Goal: Information Seeking & Learning: Learn about a topic

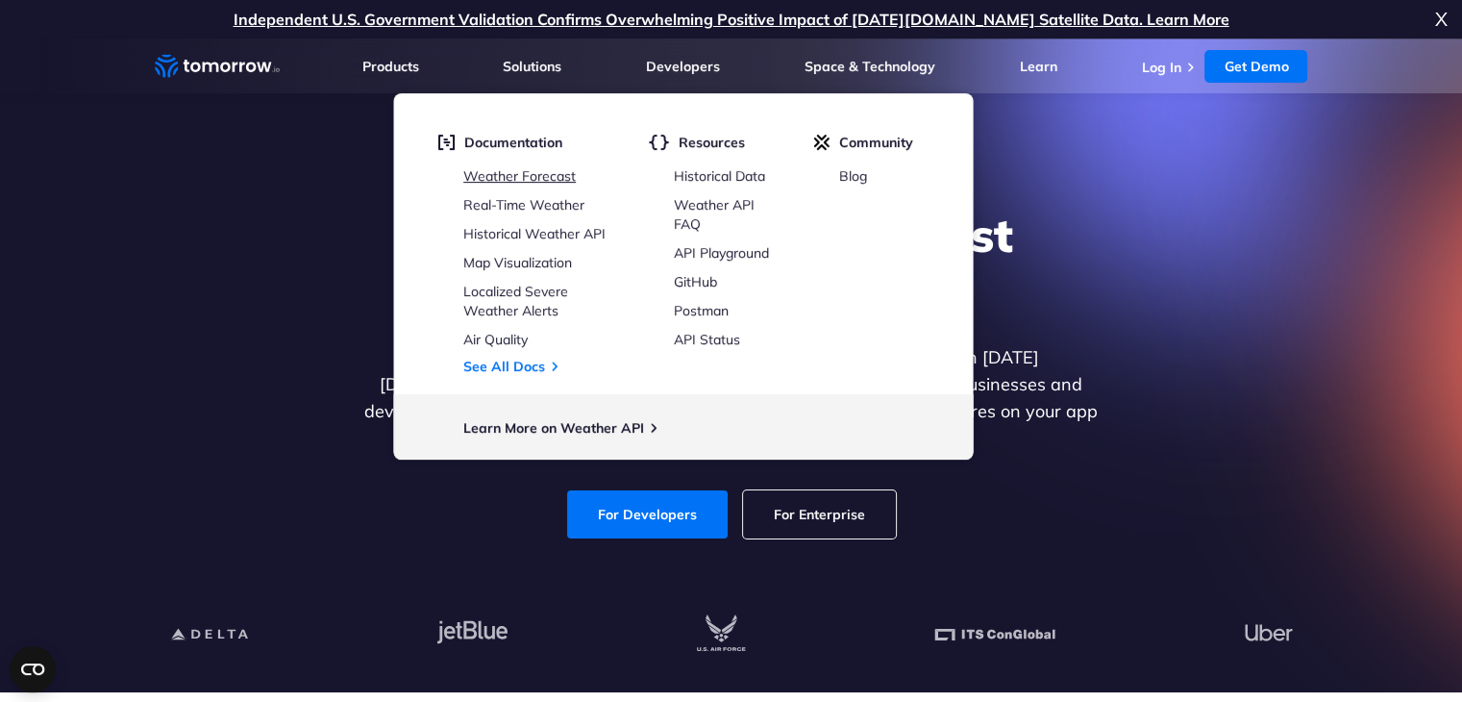
click at [512, 174] on link "Weather Forecast" at bounding box center [519, 175] width 112 height 17
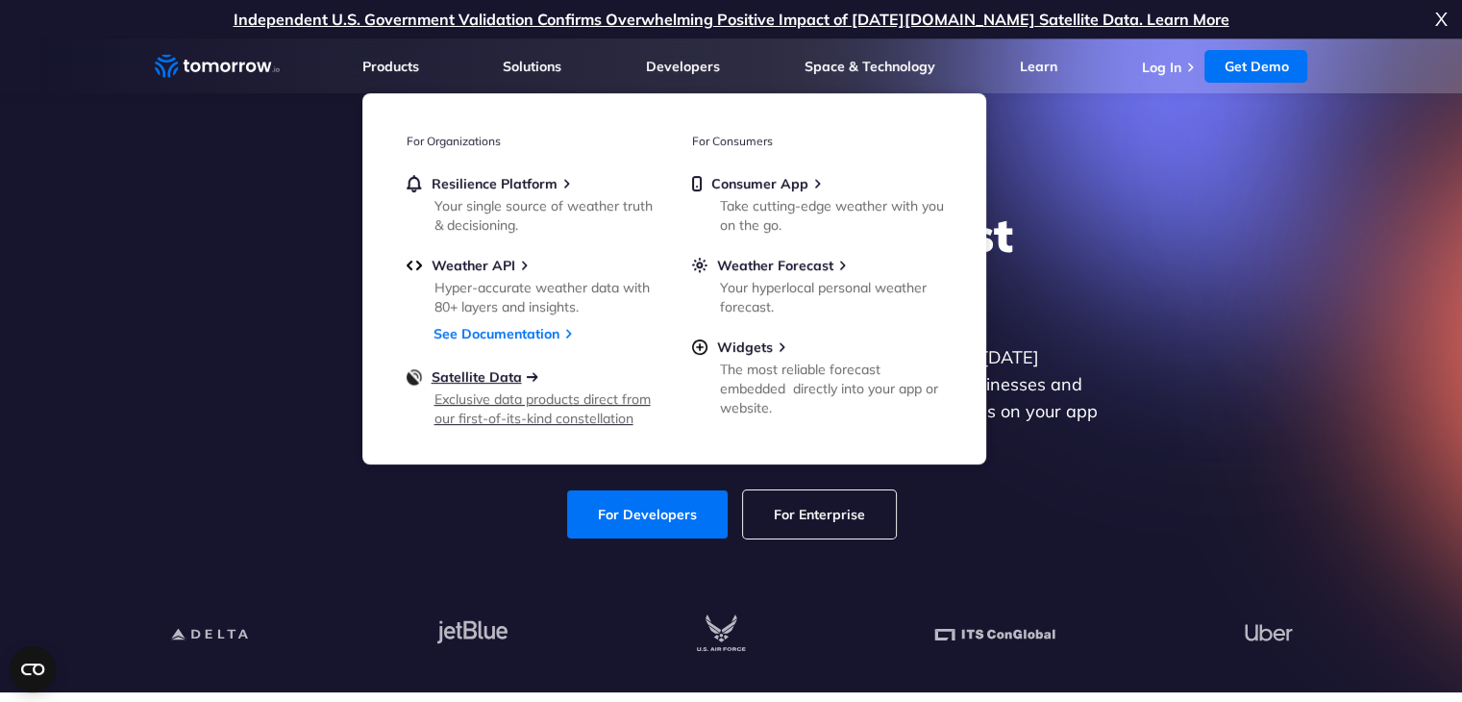
click at [446, 378] on span "Satellite Data" at bounding box center [477, 376] width 90 height 17
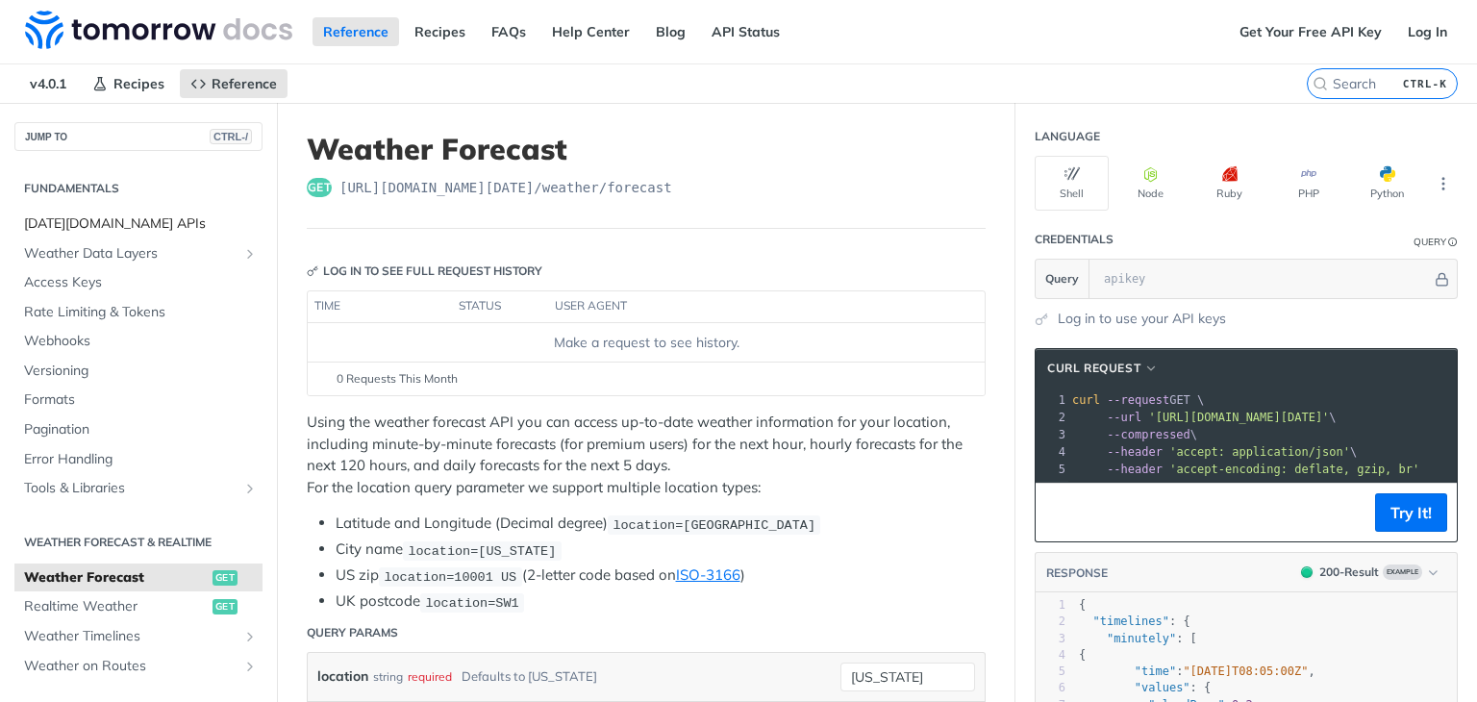
click at [72, 220] on span "[DATE][DOMAIN_NAME] APIs" at bounding box center [141, 223] width 234 height 19
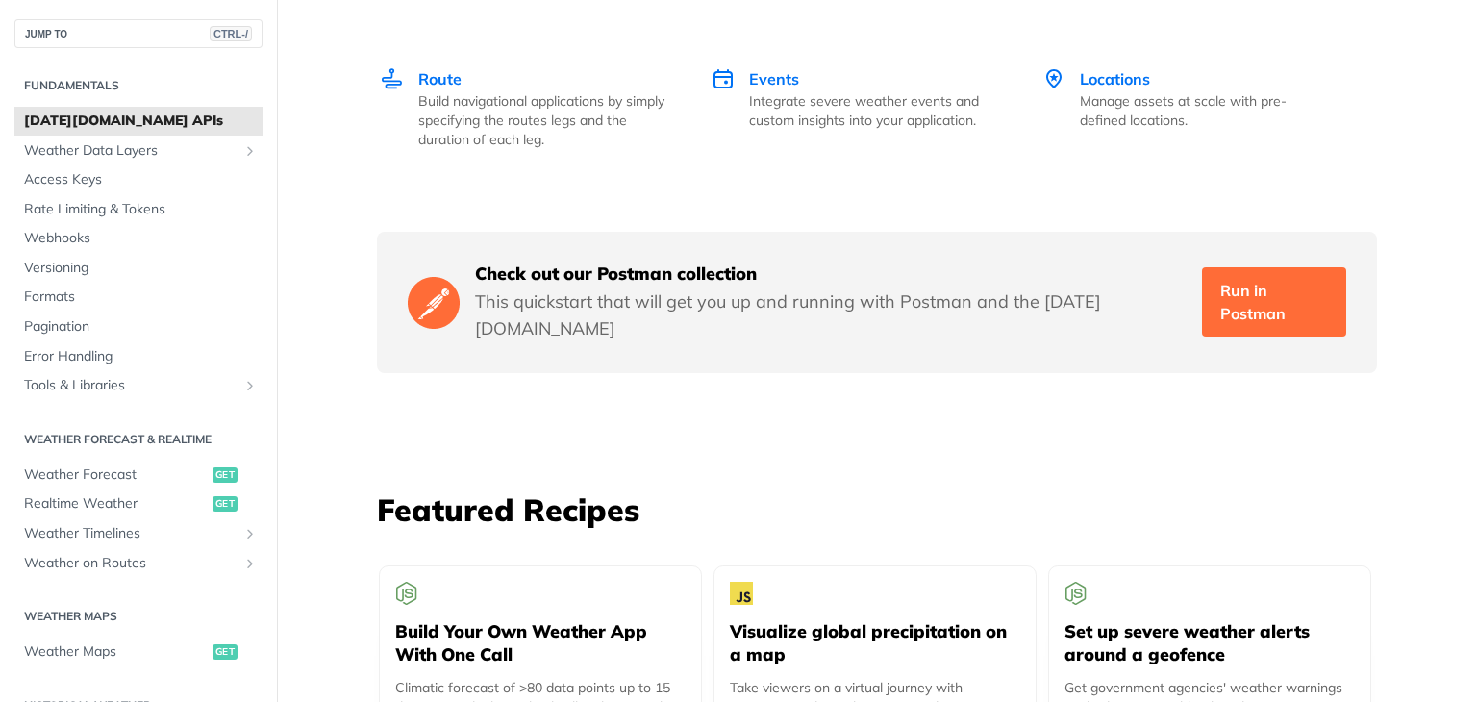
scroll to position [2884, 0]
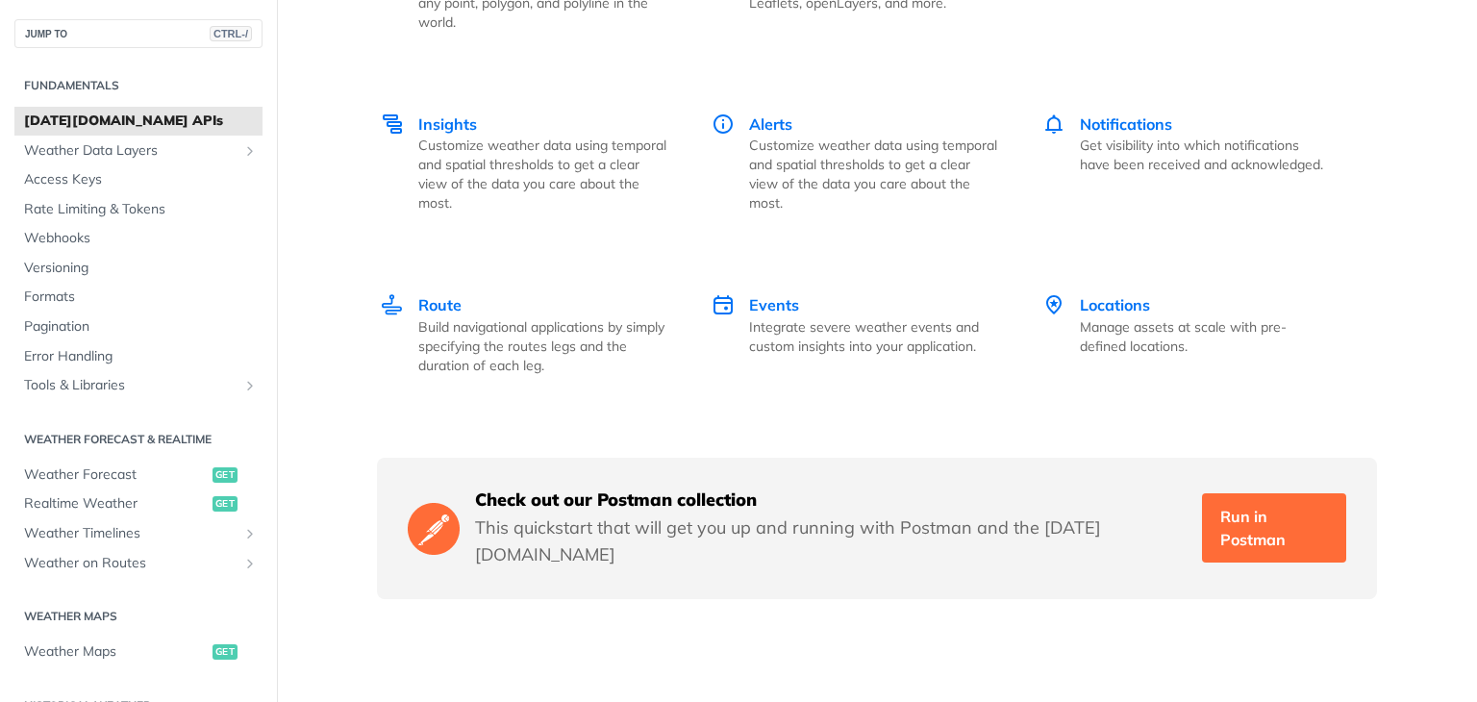
click at [62, 86] on h2 "Fundamentals" at bounding box center [138, 85] width 248 height 17
click at [62, 83] on h2 "Fundamentals" at bounding box center [138, 85] width 248 height 17
click at [109, 153] on span "Weather Data Layers" at bounding box center [130, 150] width 213 height 19
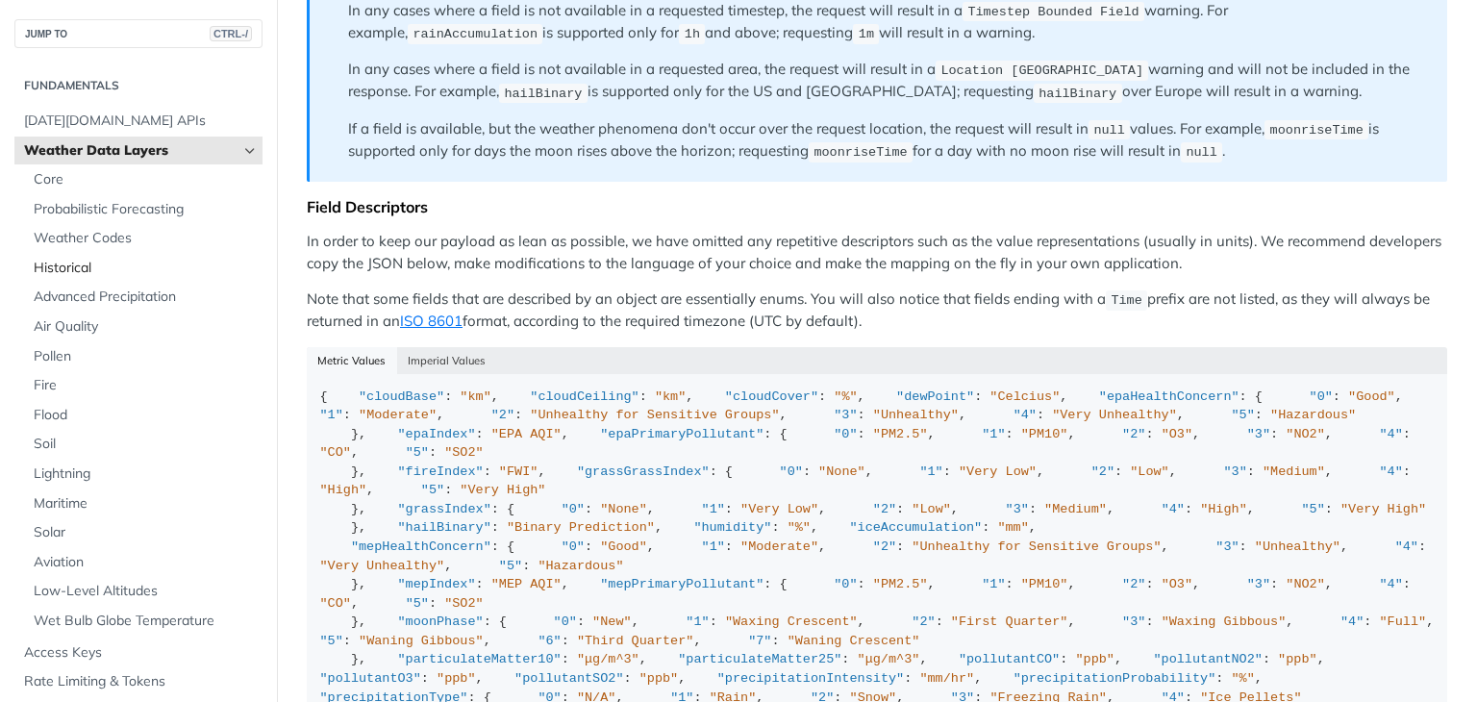
scroll to position [1538, 0]
